Goal: Navigation & Orientation: Find specific page/section

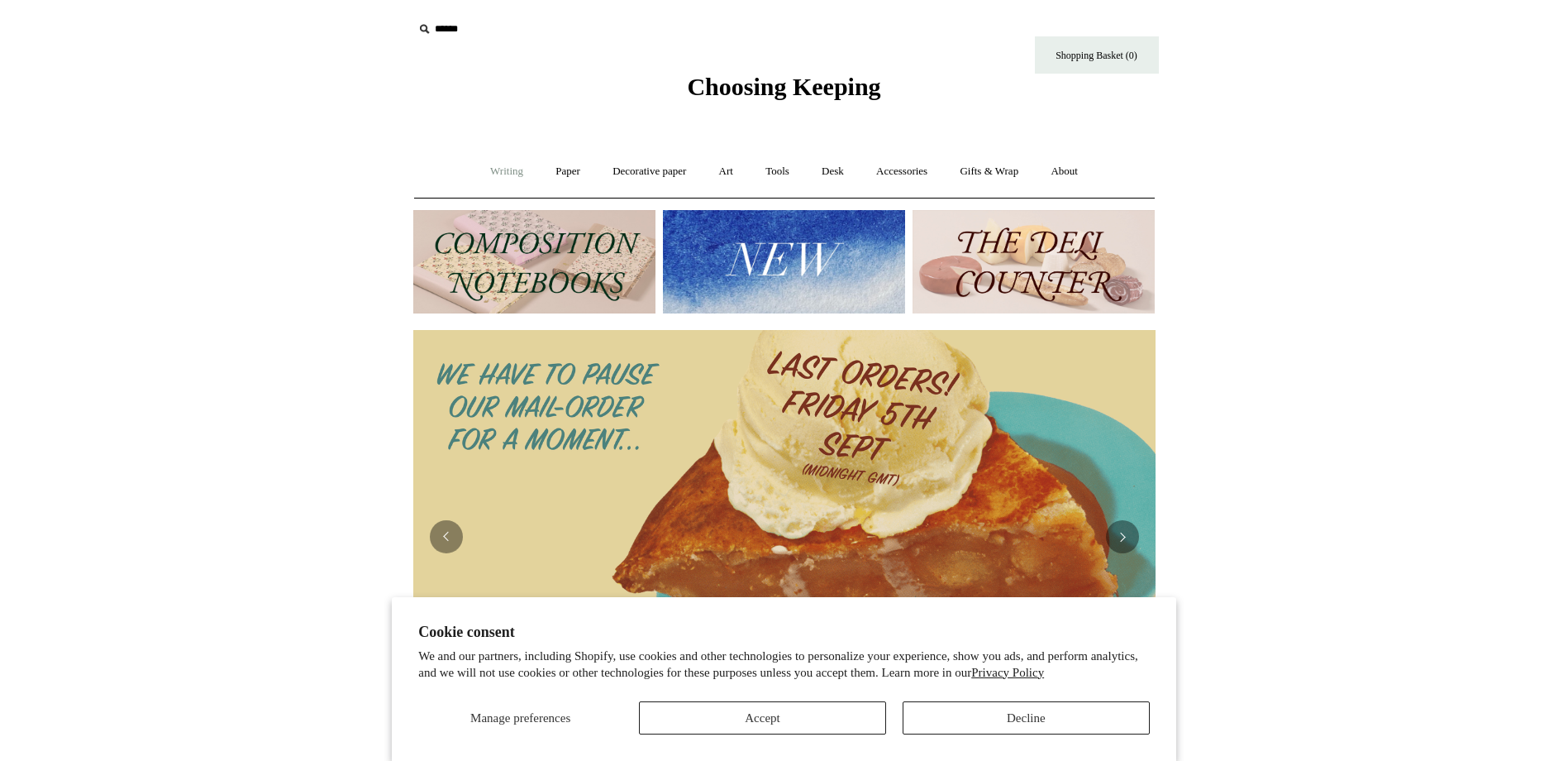
click at [496, 171] on link "Writing +" at bounding box center [506, 172] width 62 height 44
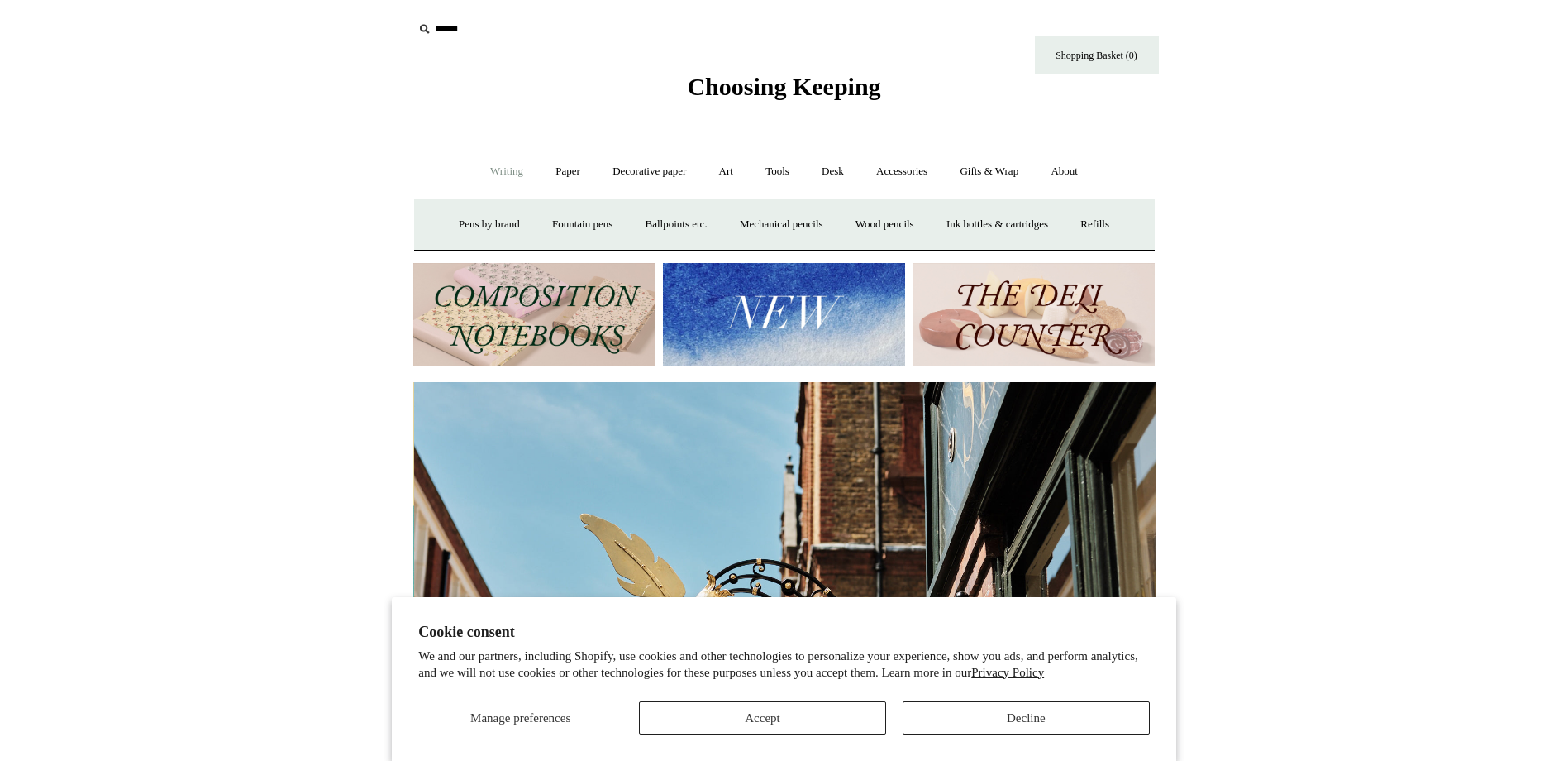
scroll to position [0, 742]
click at [1030, 715] on button "Decline" at bounding box center [1025, 717] width 247 height 33
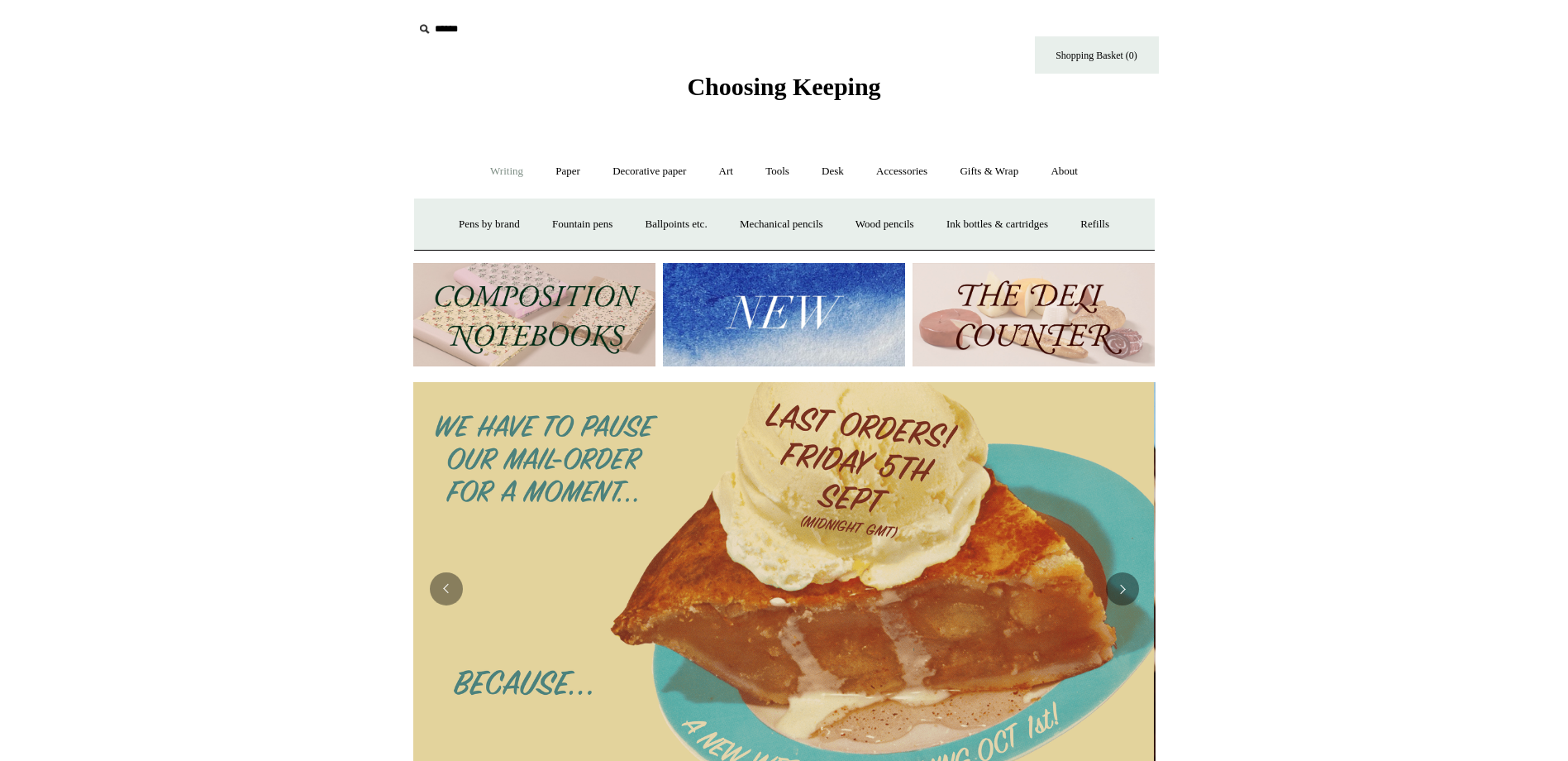
scroll to position [0, 0]
click at [543, 167] on link "Paper +" at bounding box center [567, 172] width 55 height 44
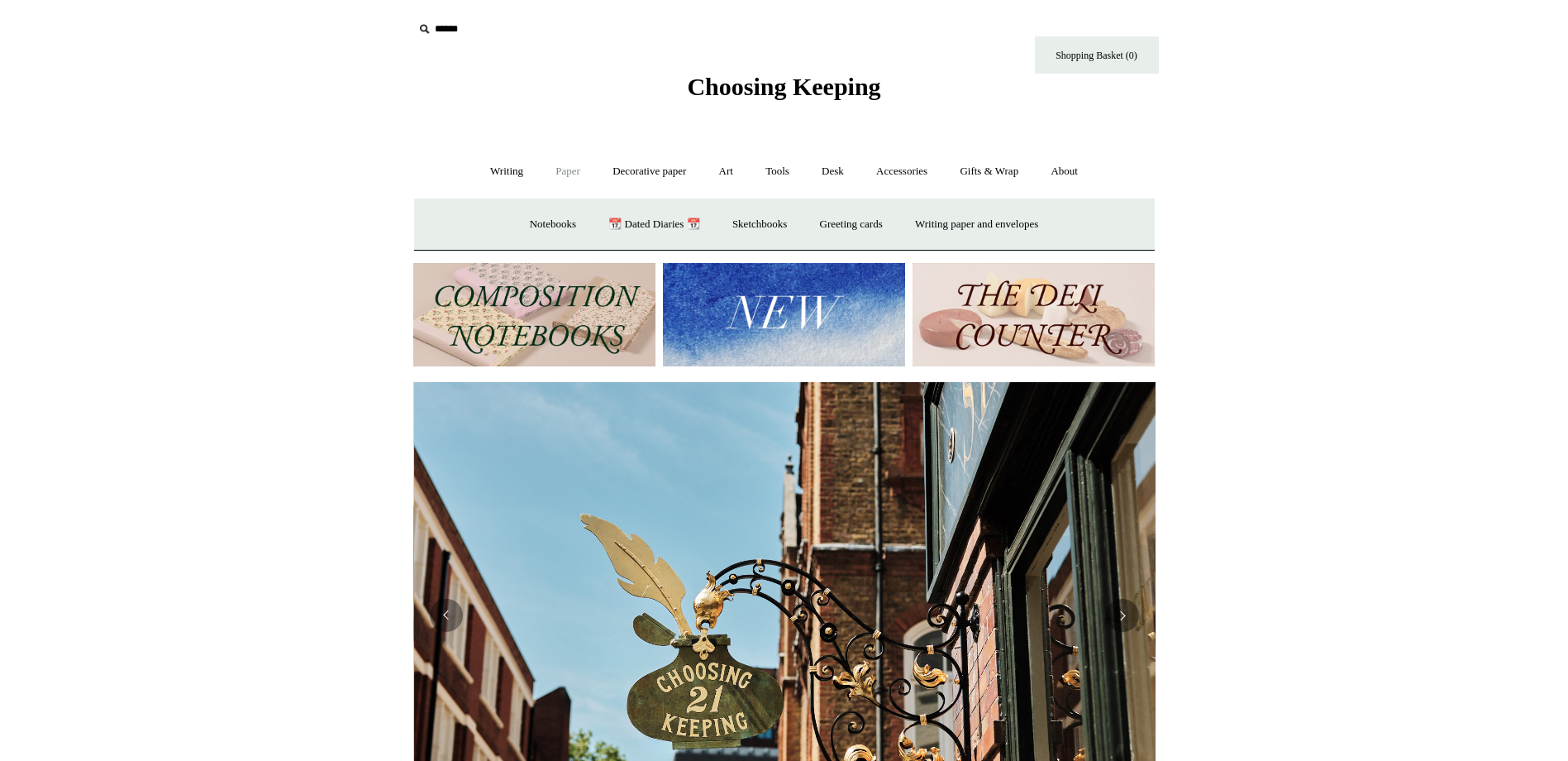
scroll to position [0, 742]
click at [1004, 229] on link "Writing paper and envelopes +" at bounding box center [976, 224] width 153 height 44
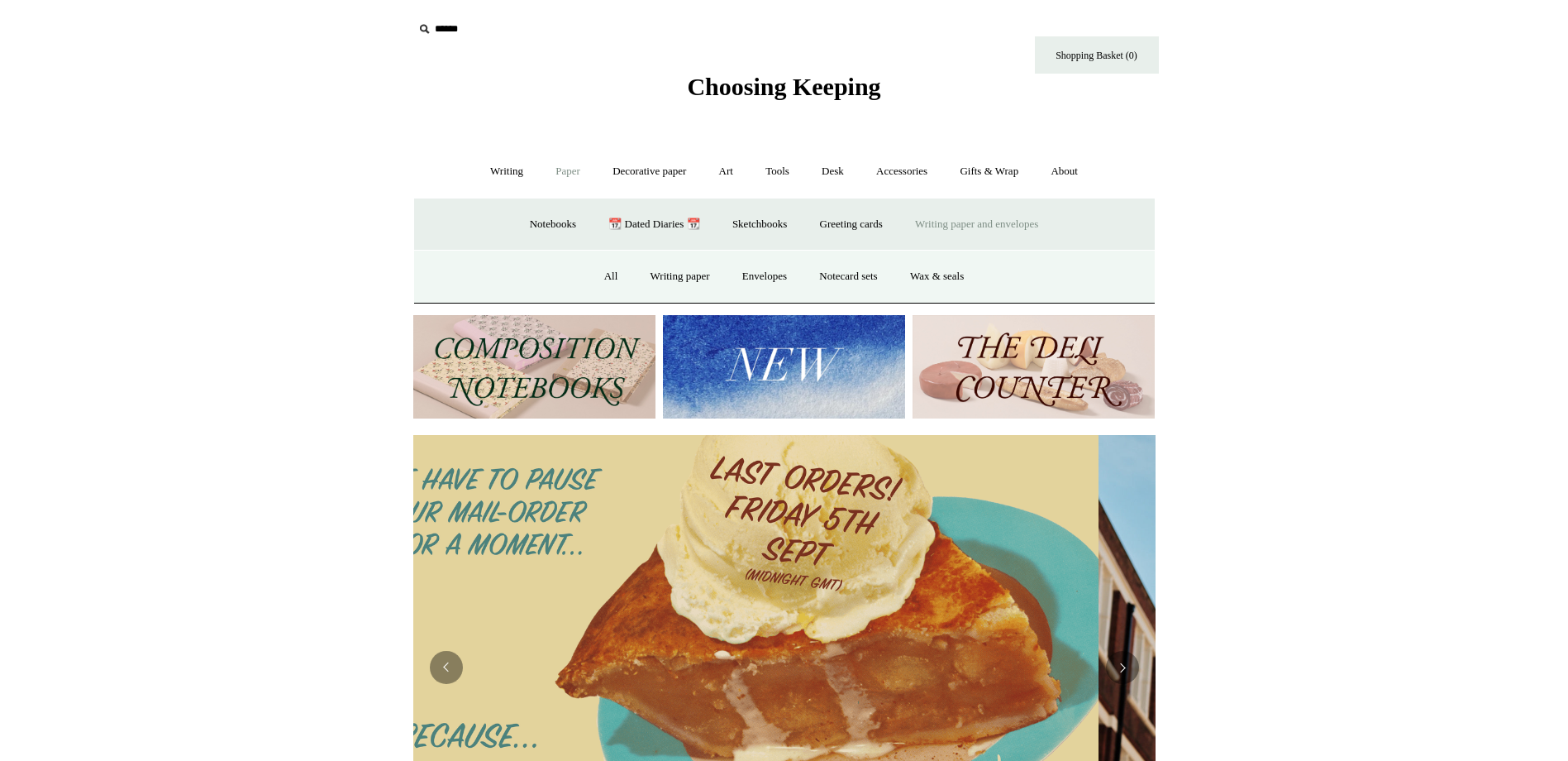
scroll to position [0, 0]
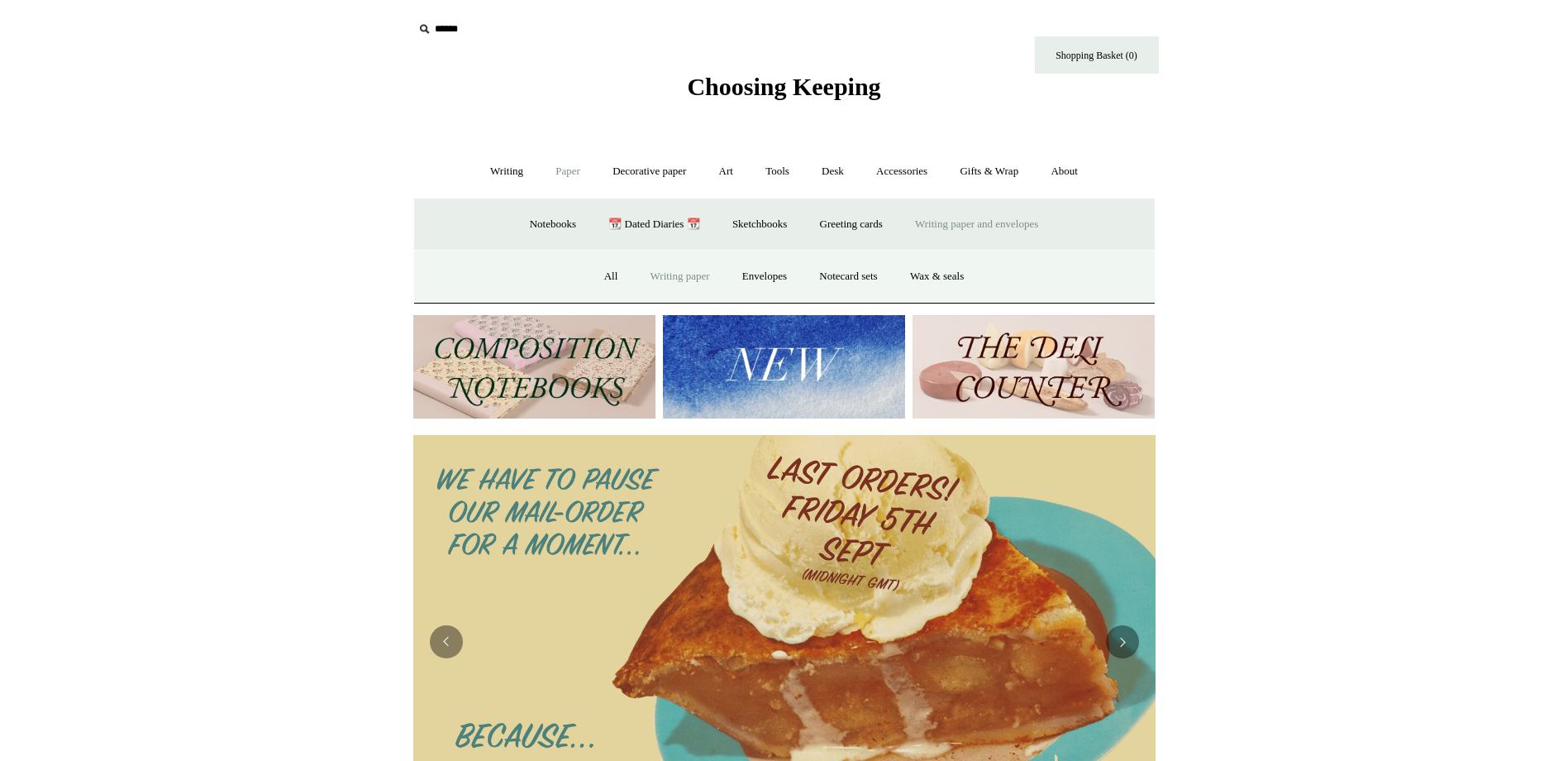
click at [696, 271] on link "Writing paper" at bounding box center [680, 277] width 89 height 44
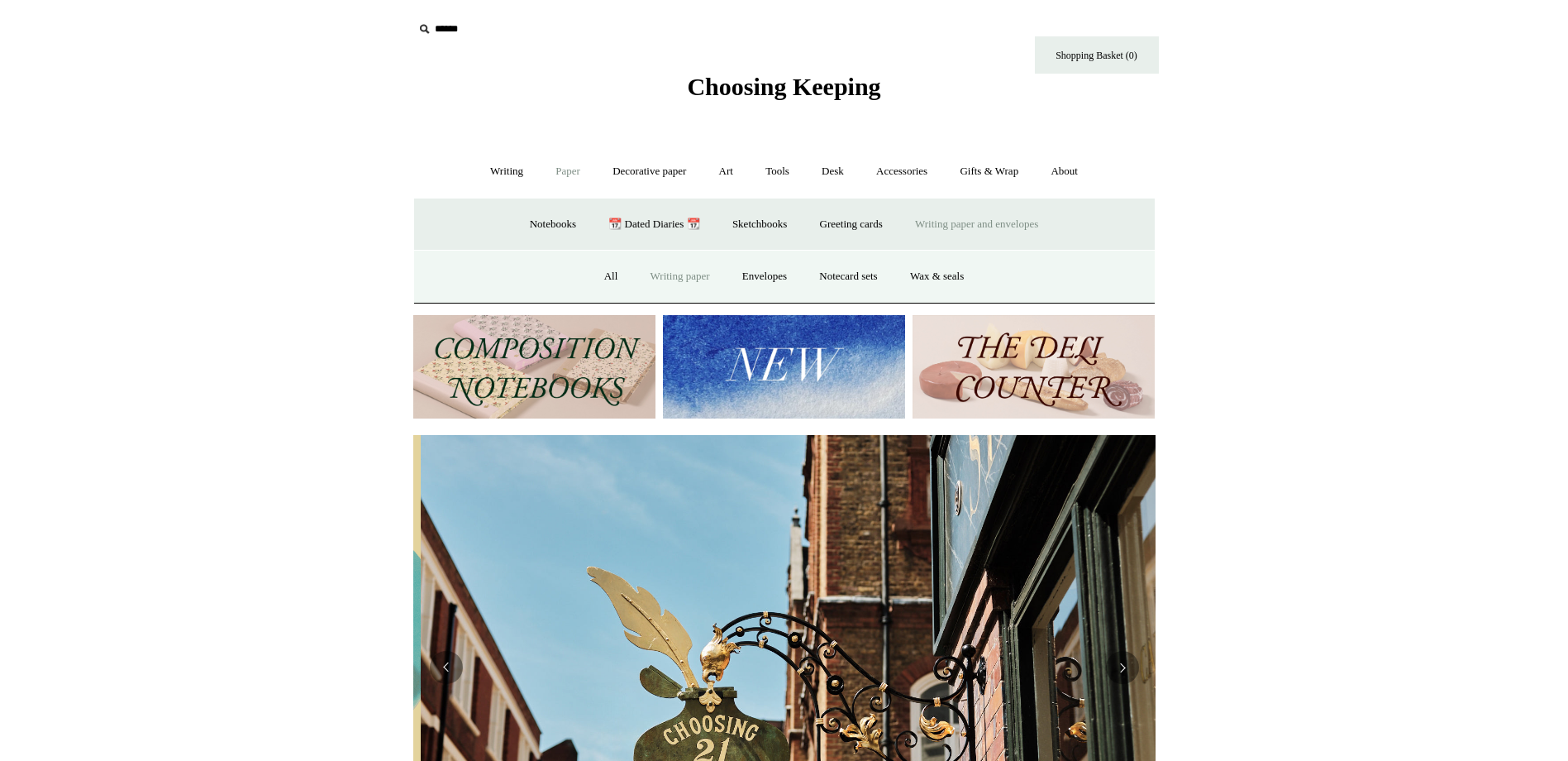
scroll to position [0, 742]
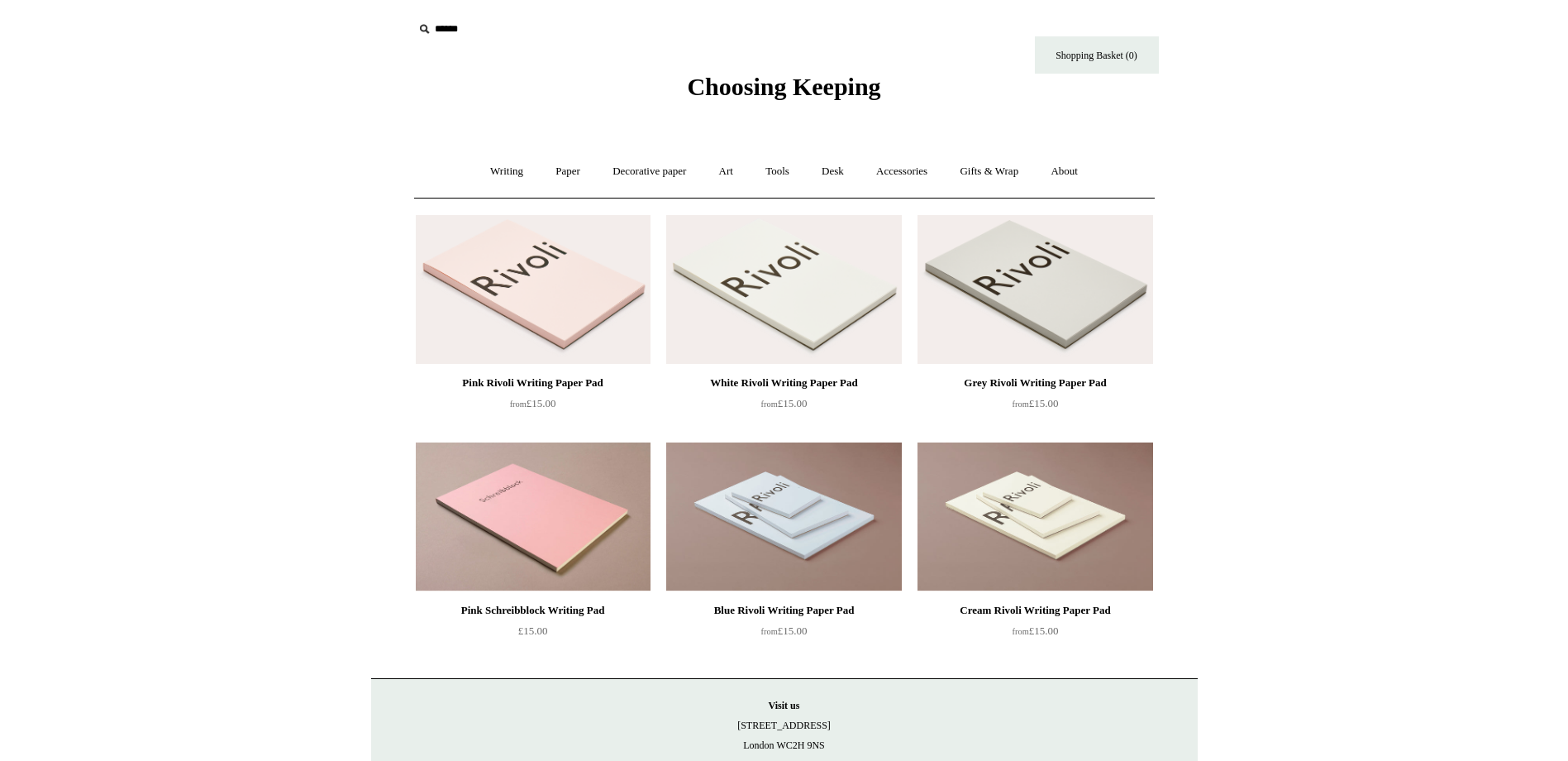
click at [805, 523] on img at bounding box center [784, 517] width 235 height 149
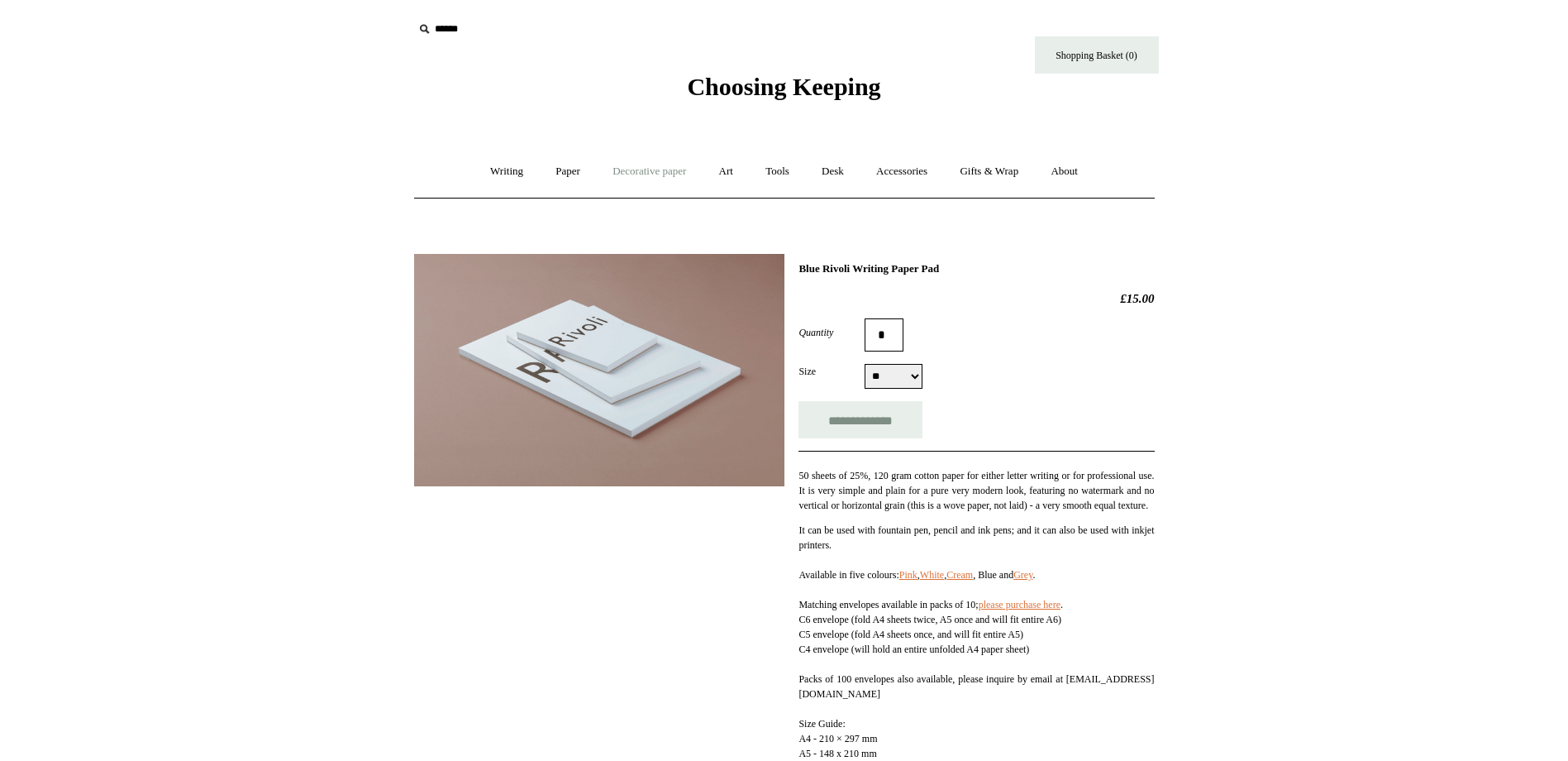
click at [612, 172] on link "Decorative paper +" at bounding box center [649, 172] width 103 height 44
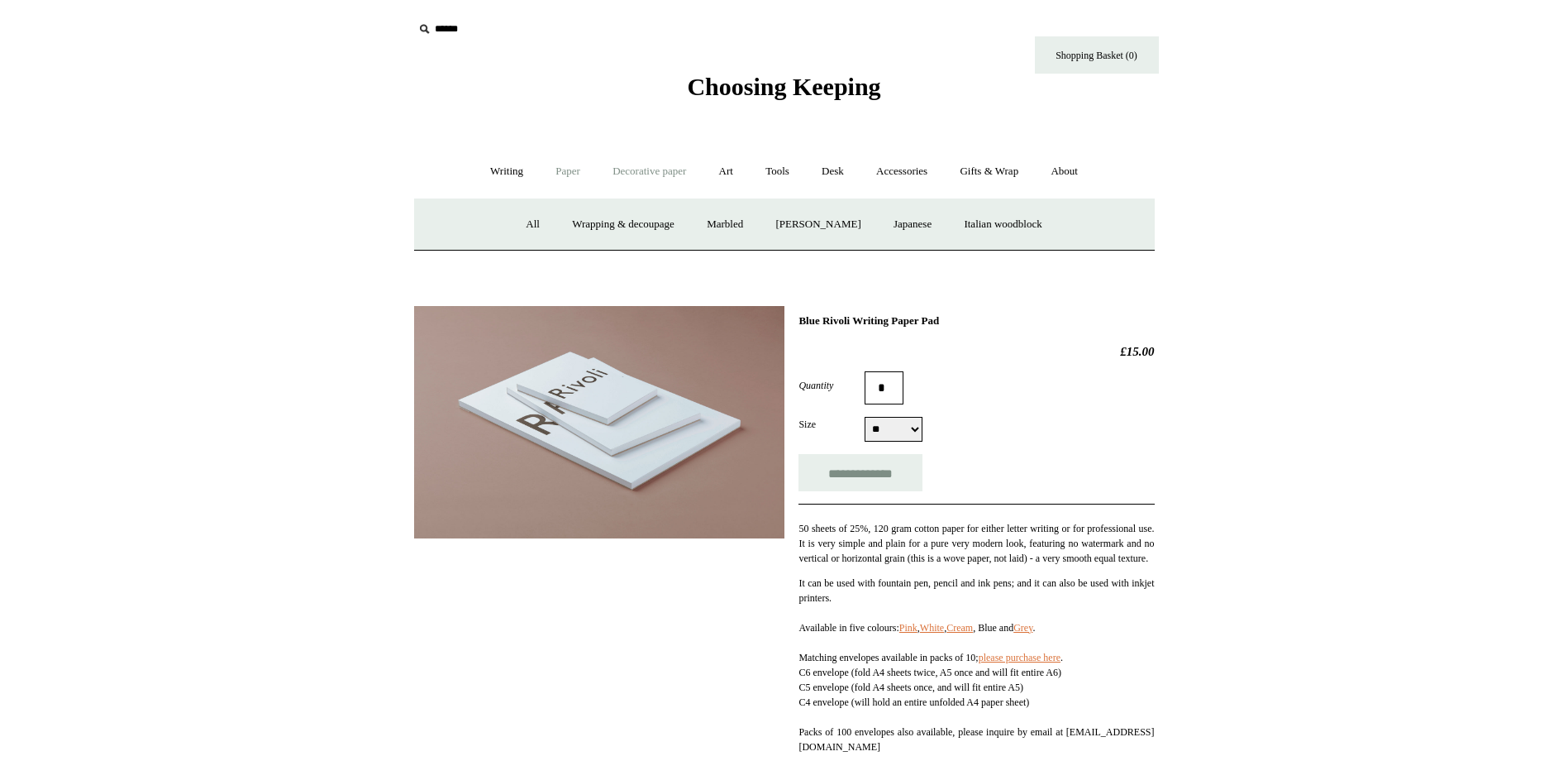
click at [557, 166] on link "Paper +" at bounding box center [567, 172] width 55 height 44
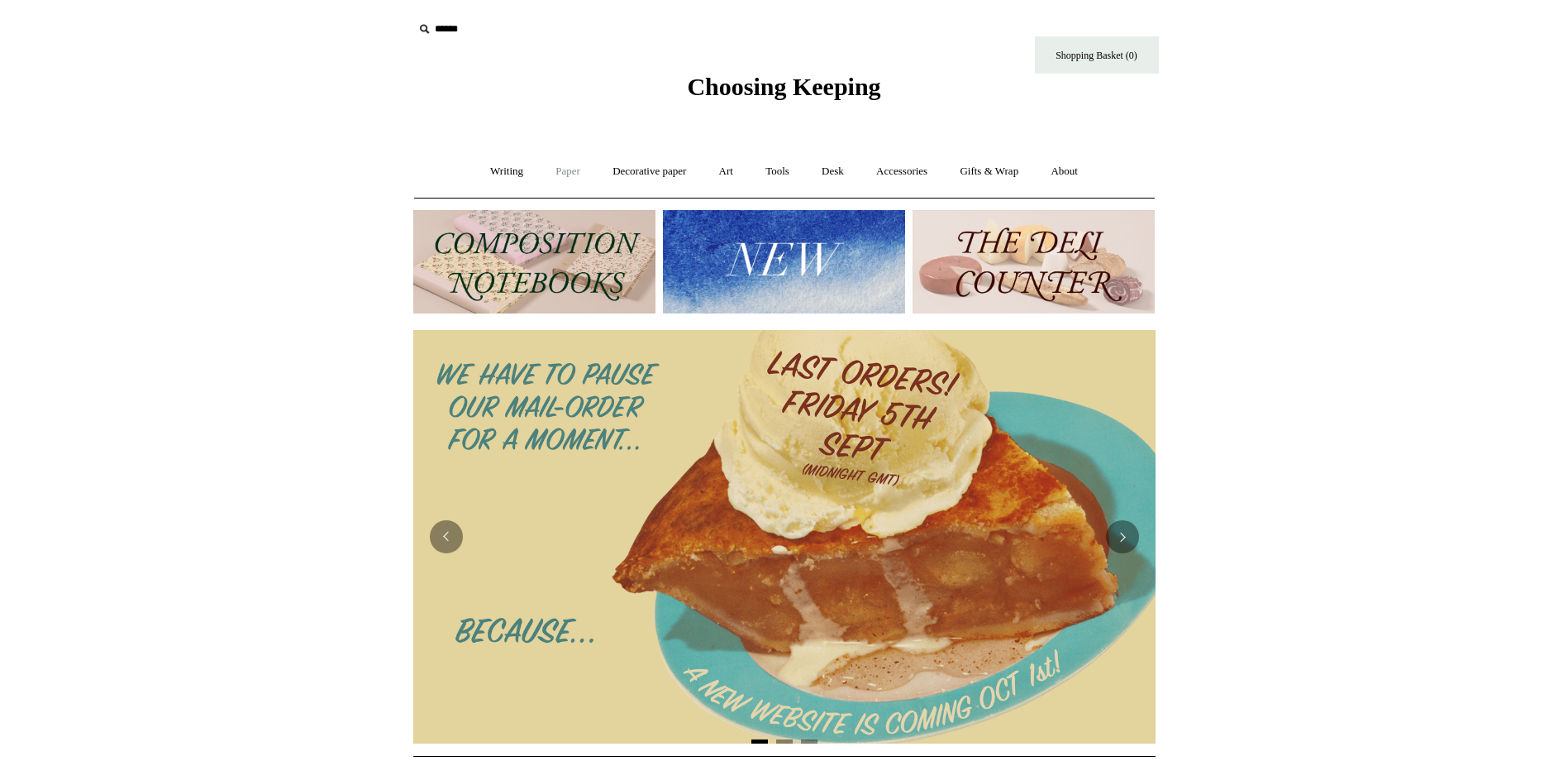
click at [567, 175] on link "Paper +" at bounding box center [567, 172] width 55 height 44
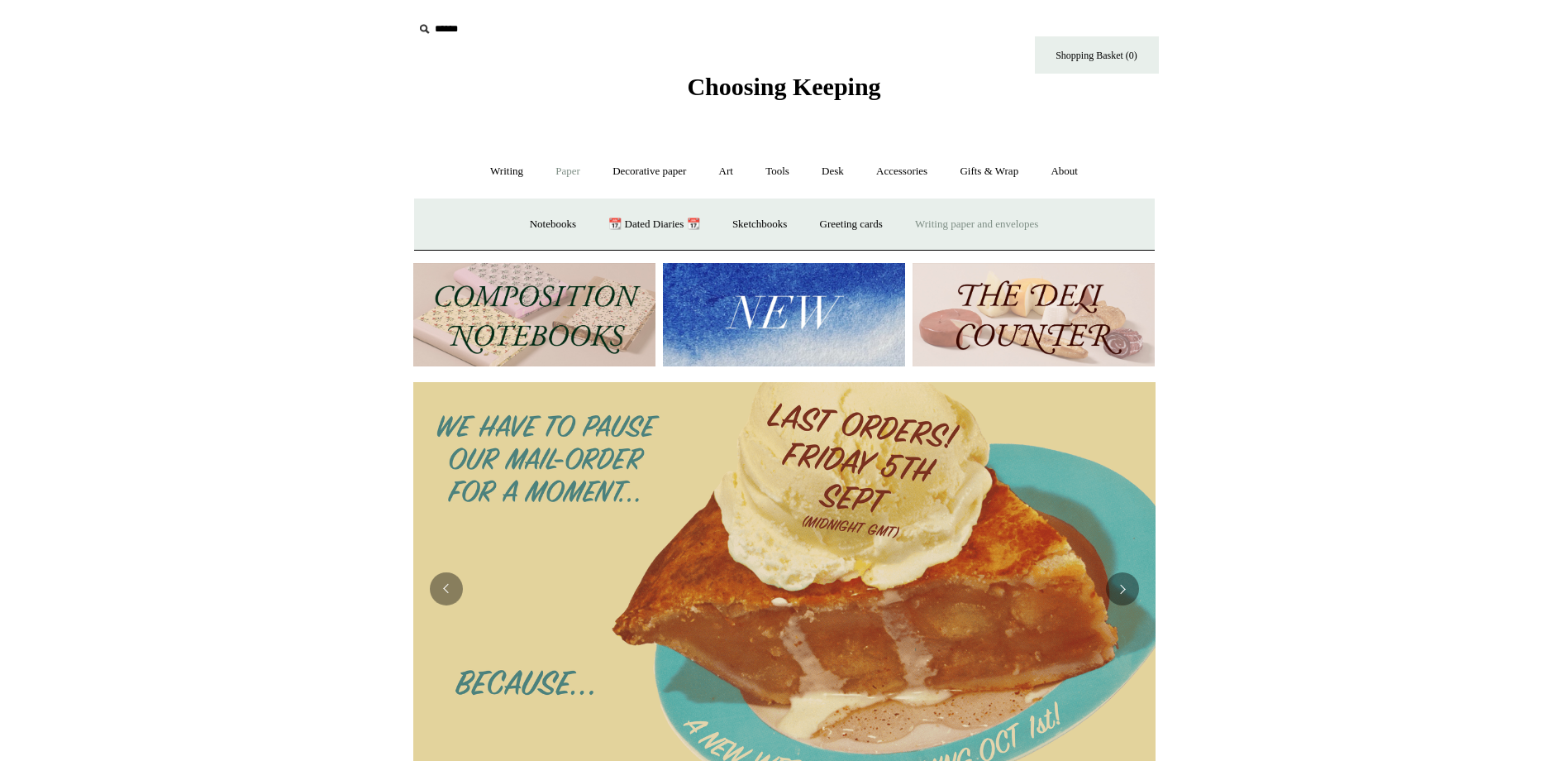
click at [990, 220] on link "Writing paper and envelopes +" at bounding box center [976, 224] width 153 height 44
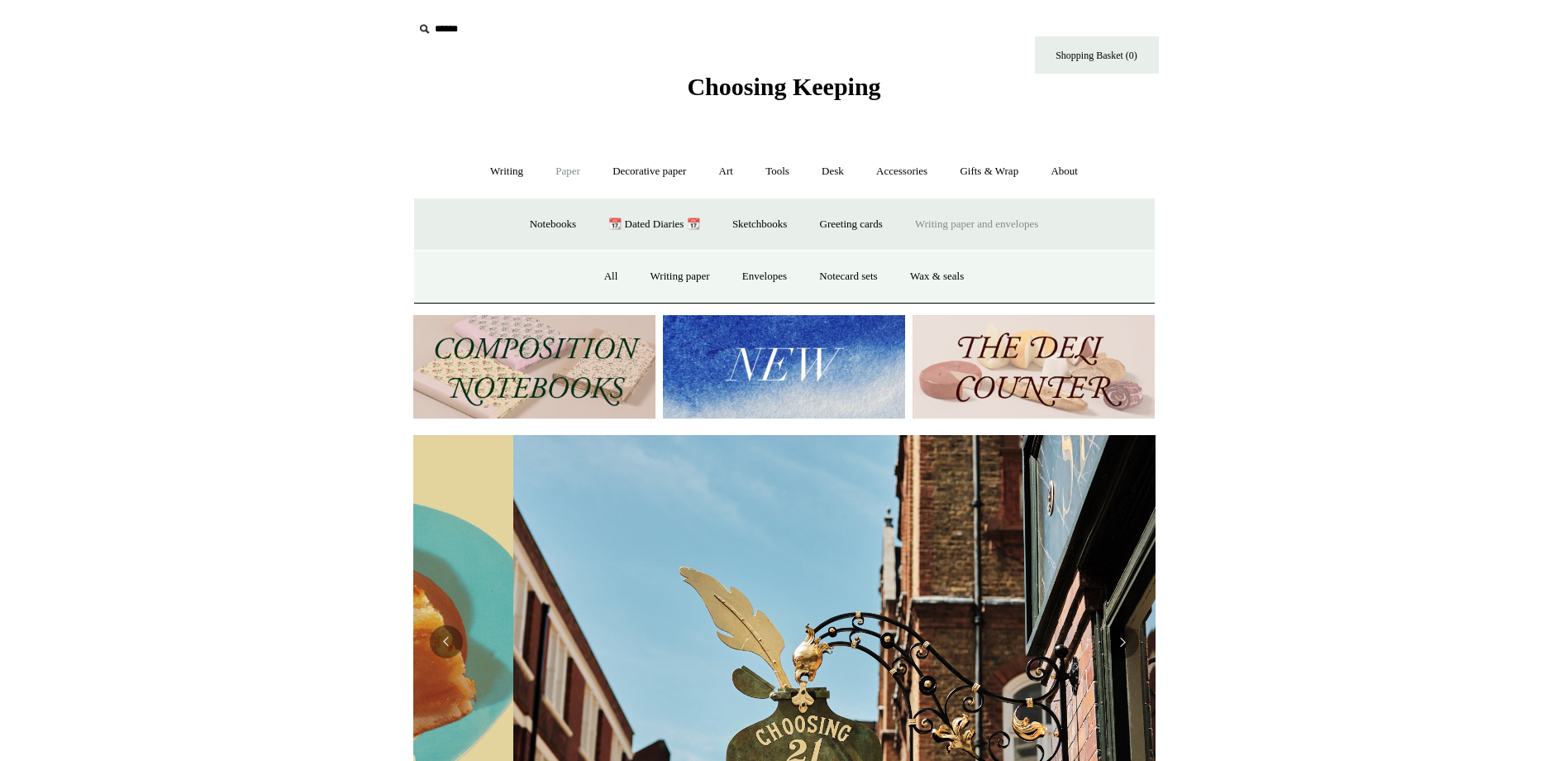
scroll to position [0, 742]
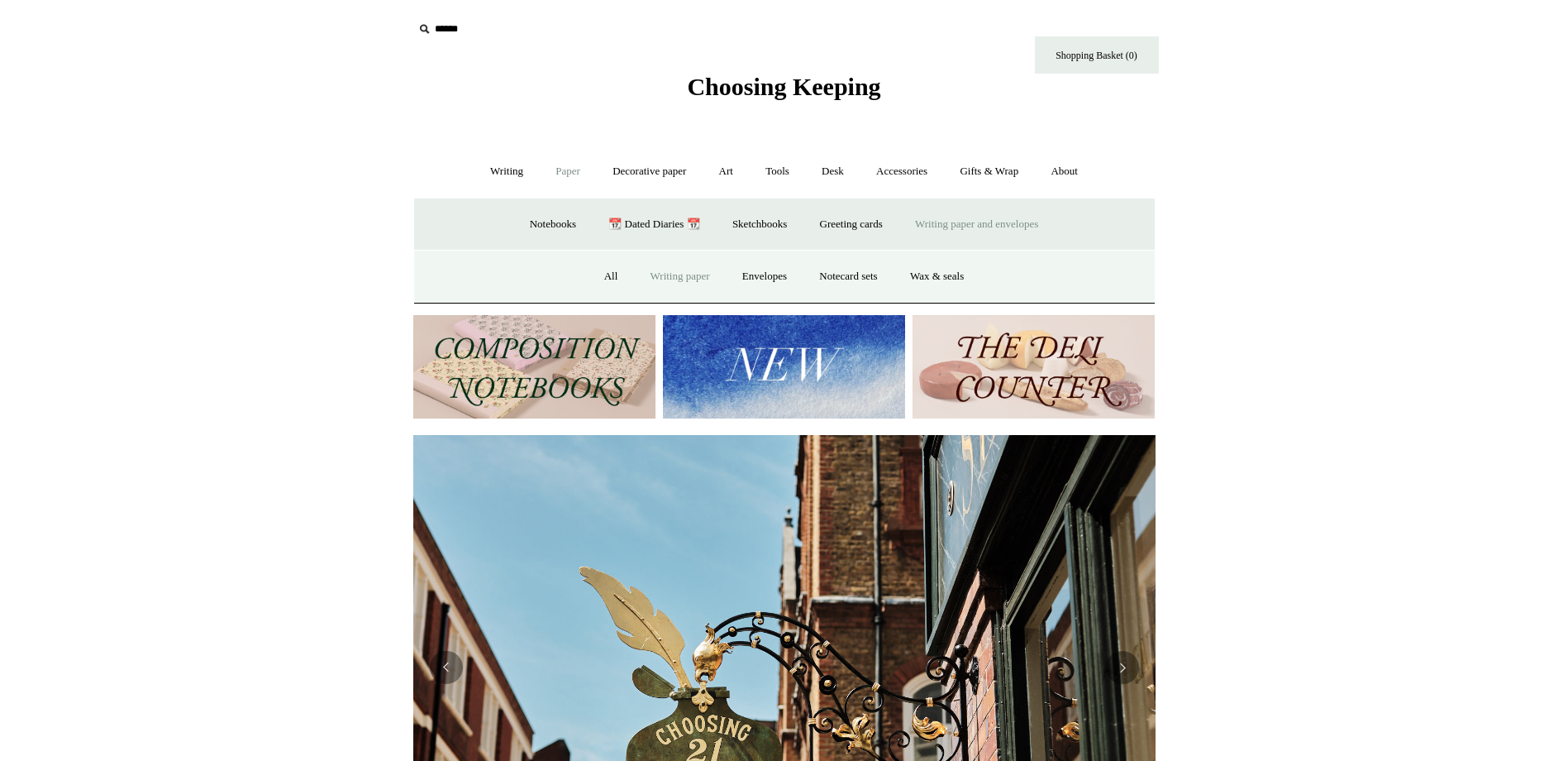
click at [675, 279] on link "Writing paper" at bounding box center [680, 277] width 89 height 44
